Goal: Information Seeking & Learning: Learn about a topic

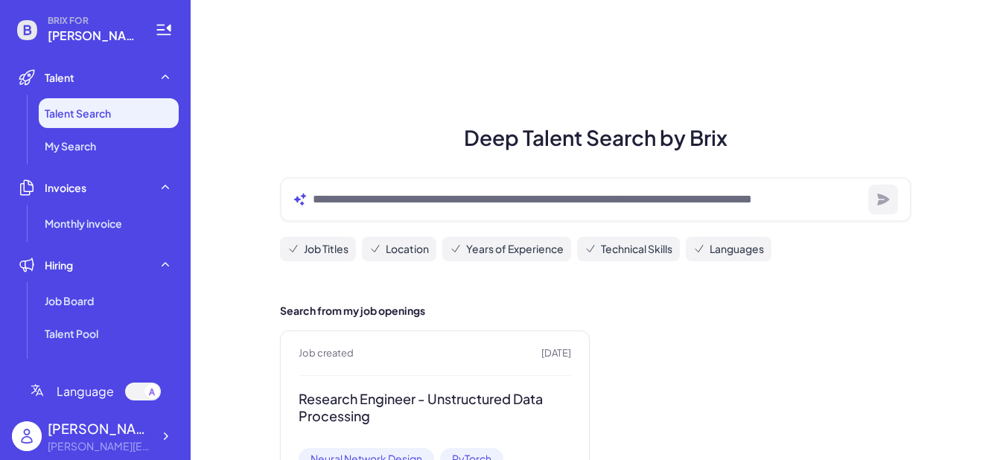
scroll to position [13, 0]
click at [73, 148] on span "My Search" at bounding box center [70, 146] width 51 height 15
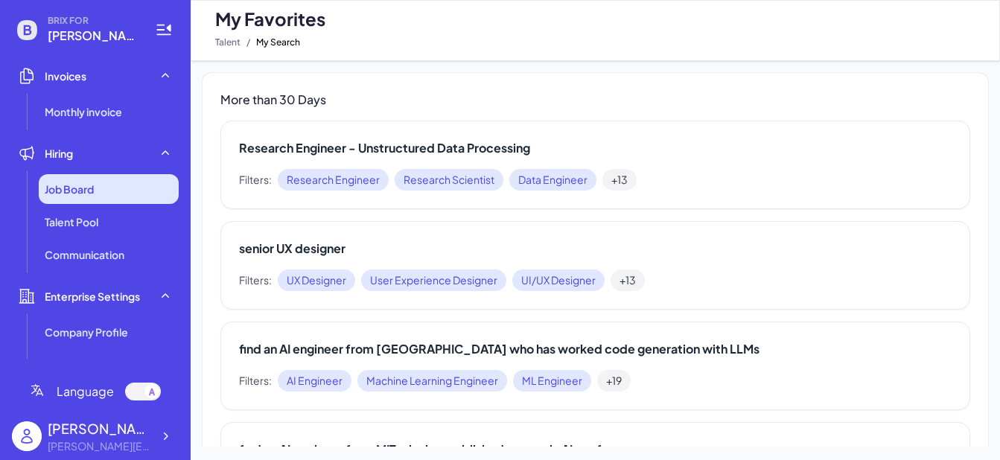
scroll to position [136, 0]
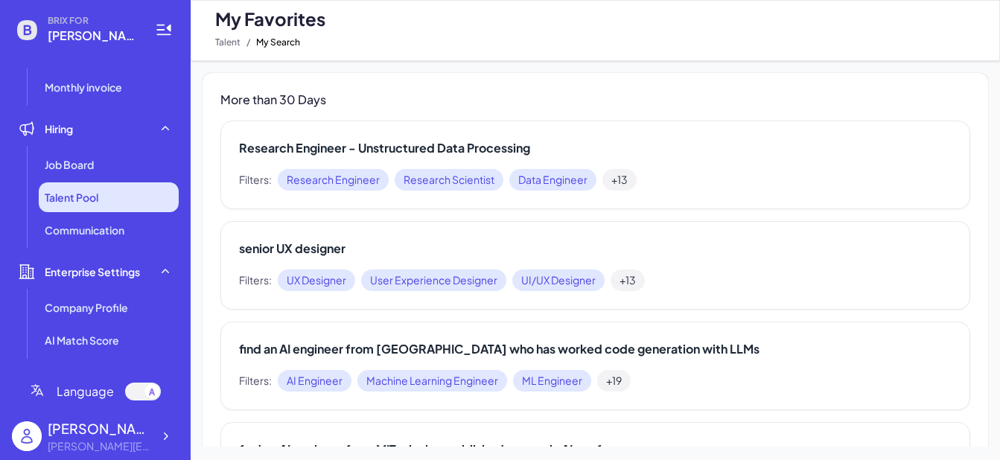
click at [113, 187] on li "Talent Pool" at bounding box center [109, 197] width 140 height 30
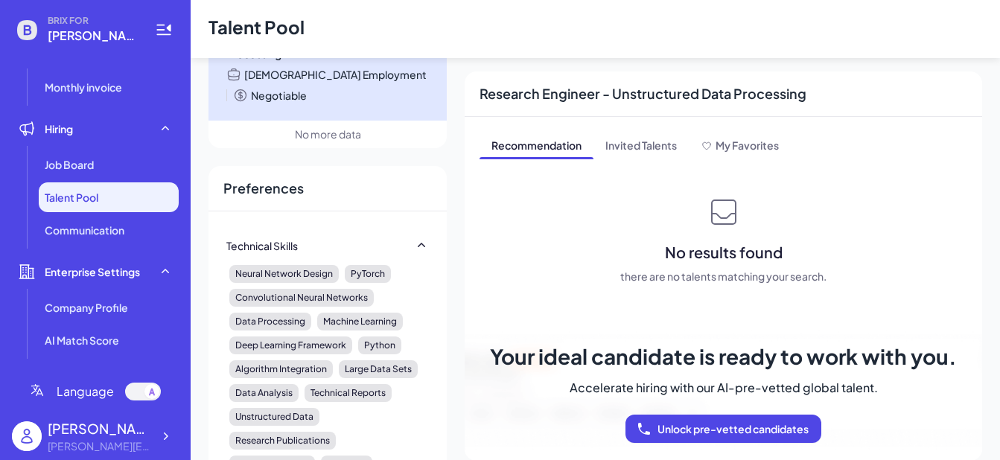
scroll to position [368, 0]
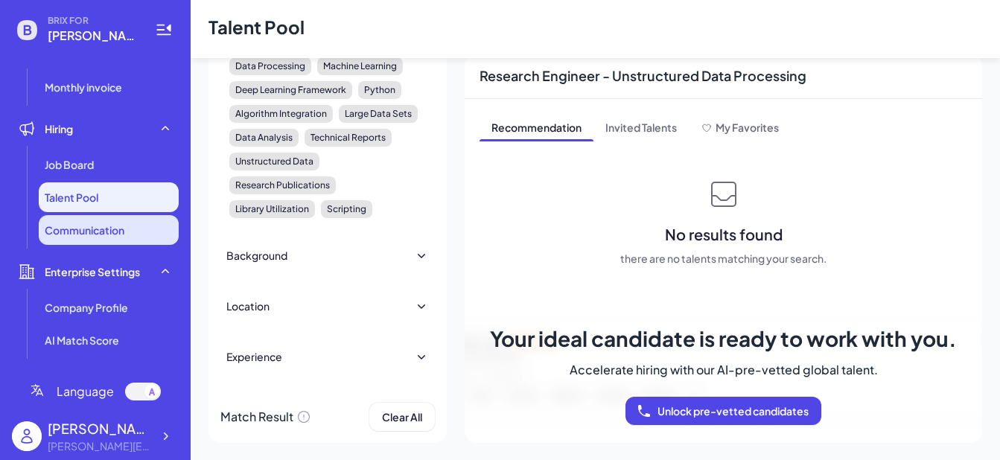
click at [99, 232] on span "Communication" at bounding box center [85, 230] width 80 height 15
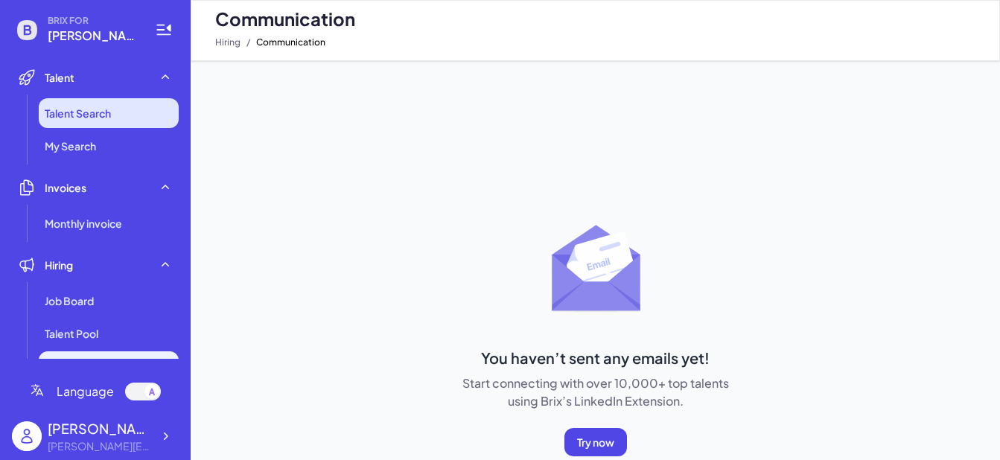
click at [111, 121] on li "Talent Search" at bounding box center [109, 113] width 140 height 30
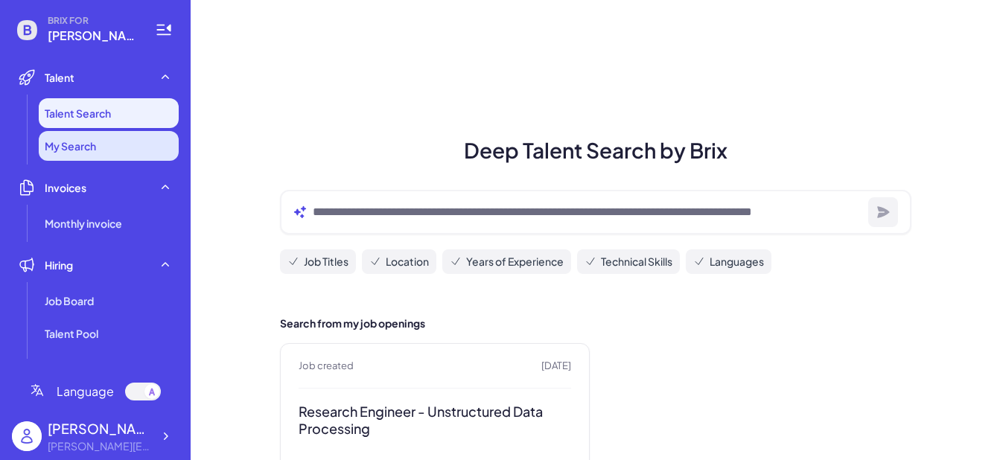
click at [108, 150] on li "My Search" at bounding box center [109, 146] width 140 height 30
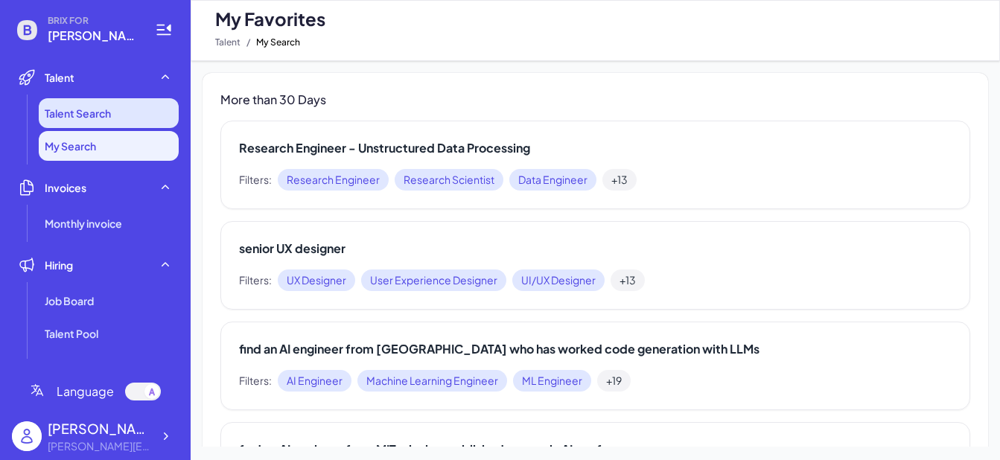
click at [127, 106] on li "Talent Search" at bounding box center [109, 113] width 140 height 30
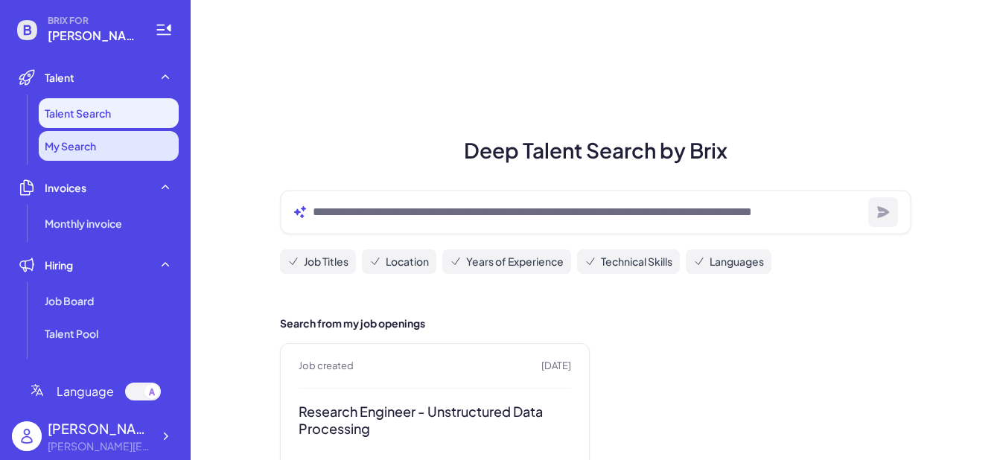
click at [114, 159] on li "My Search" at bounding box center [109, 146] width 140 height 30
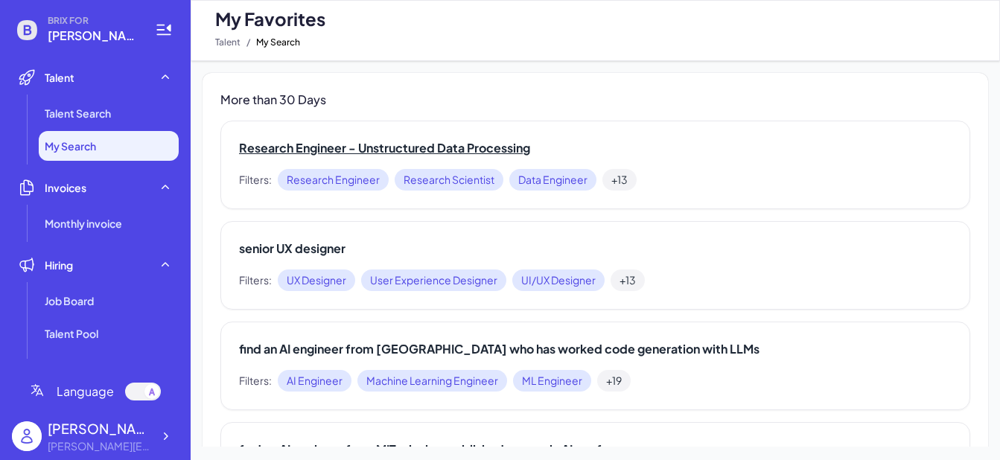
click at [416, 156] on h2 "Research Engineer - Unstructured Data Processing" at bounding box center [595, 148] width 713 height 18
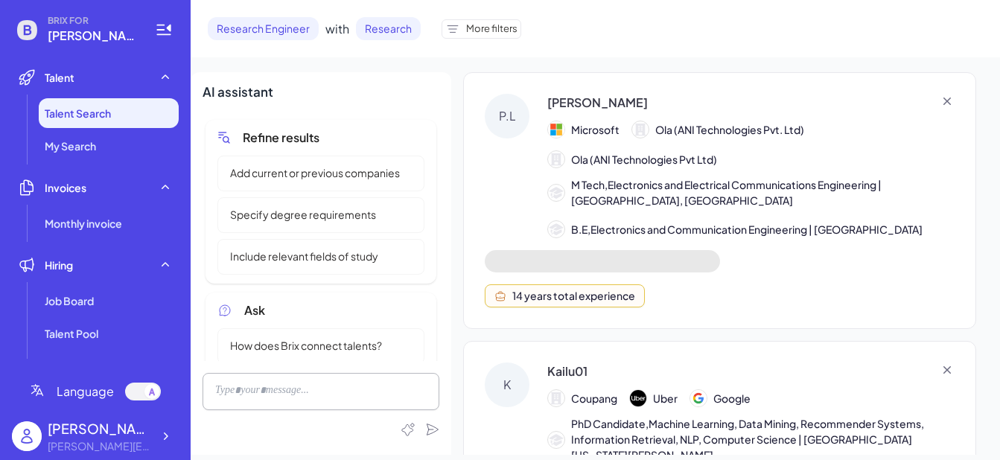
click at [506, 115] on div "P.L" at bounding box center [507, 116] width 45 height 45
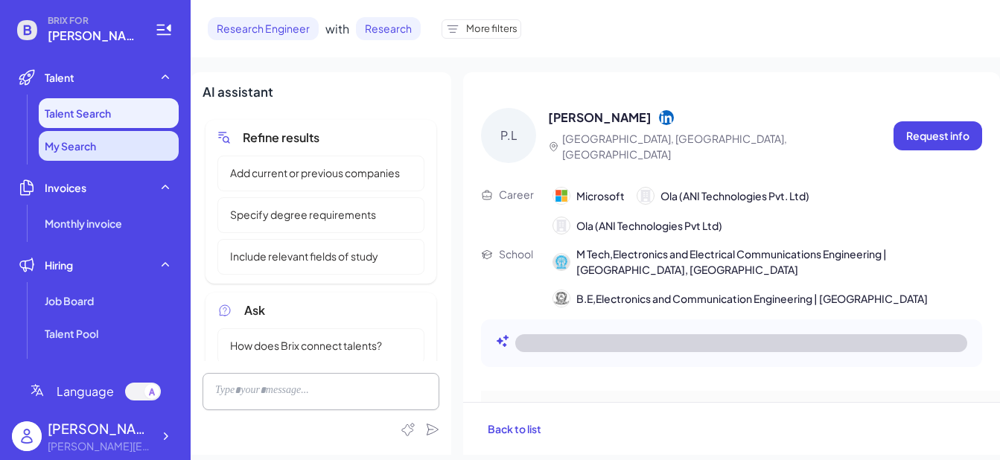
click at [121, 150] on li "My Search" at bounding box center [109, 146] width 140 height 30
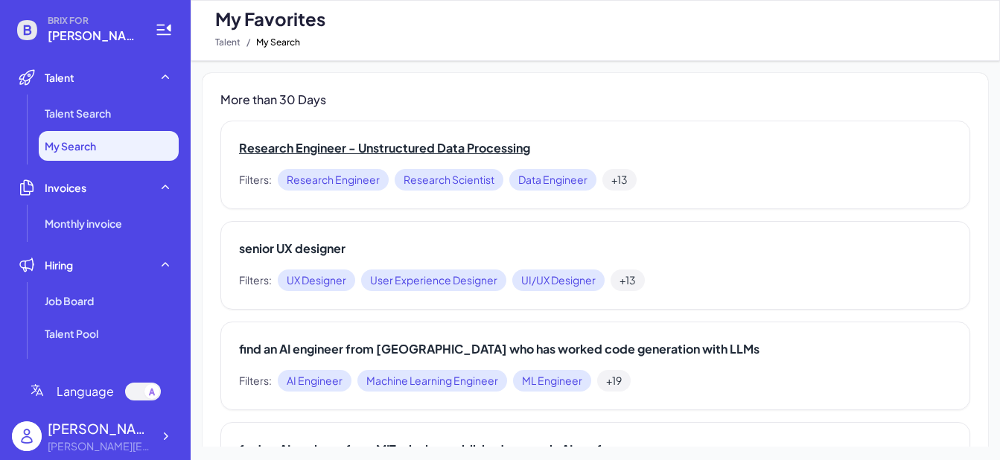
click at [433, 151] on h2 "Research Engineer - Unstructured Data Processing" at bounding box center [595, 148] width 713 height 18
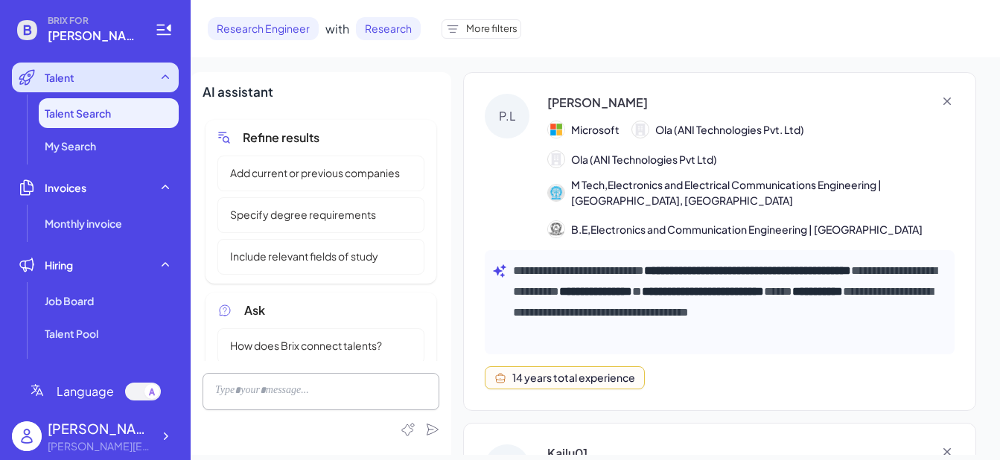
click at [123, 87] on div "Talent" at bounding box center [95, 78] width 167 height 30
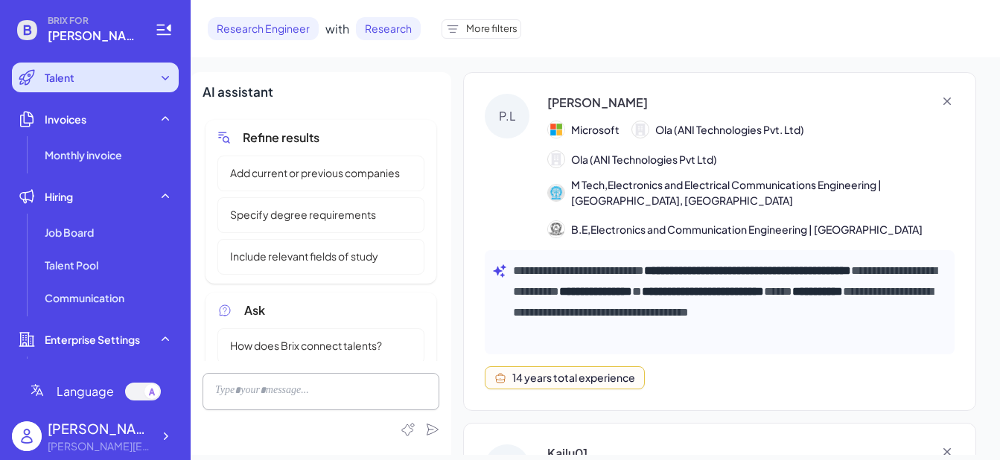
click at [122, 87] on div "Talent" at bounding box center [95, 78] width 167 height 30
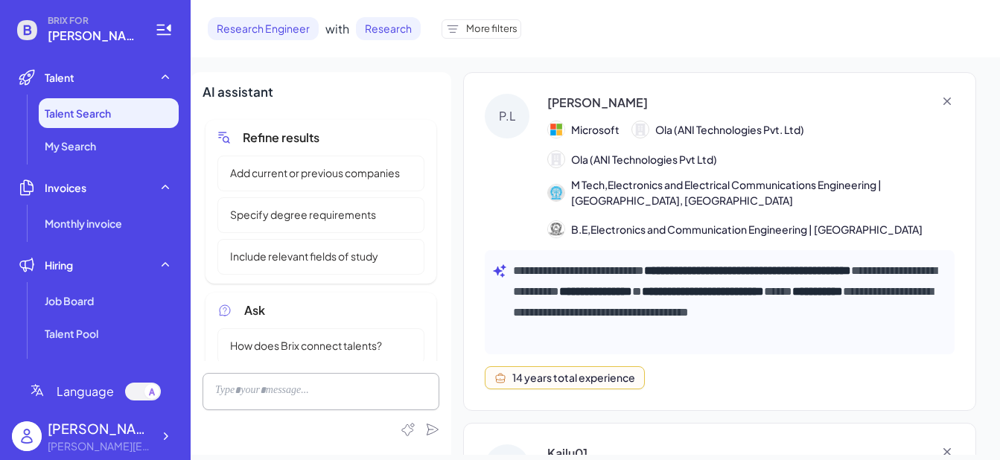
click at [696, 224] on span "B.E,Electronics and Communication Engineering | [GEOGRAPHIC_DATA]" at bounding box center [746, 230] width 351 height 16
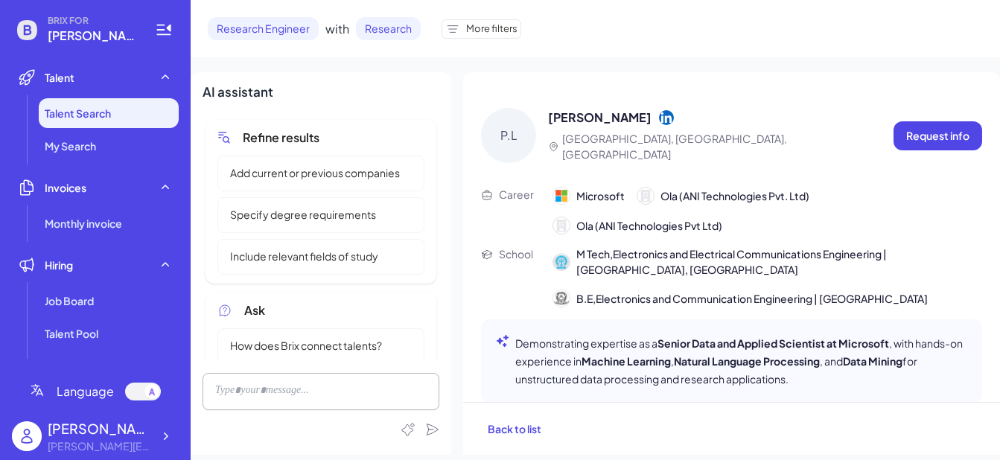
click at [588, 177] on div "P.L Praneeth Lakmala [GEOGRAPHIC_DATA], [GEOGRAPHIC_DATA], [GEOGRAPHIC_DATA] Re…" at bounding box center [731, 237] width 537 height 330
